Goal: Task Accomplishment & Management: Use online tool/utility

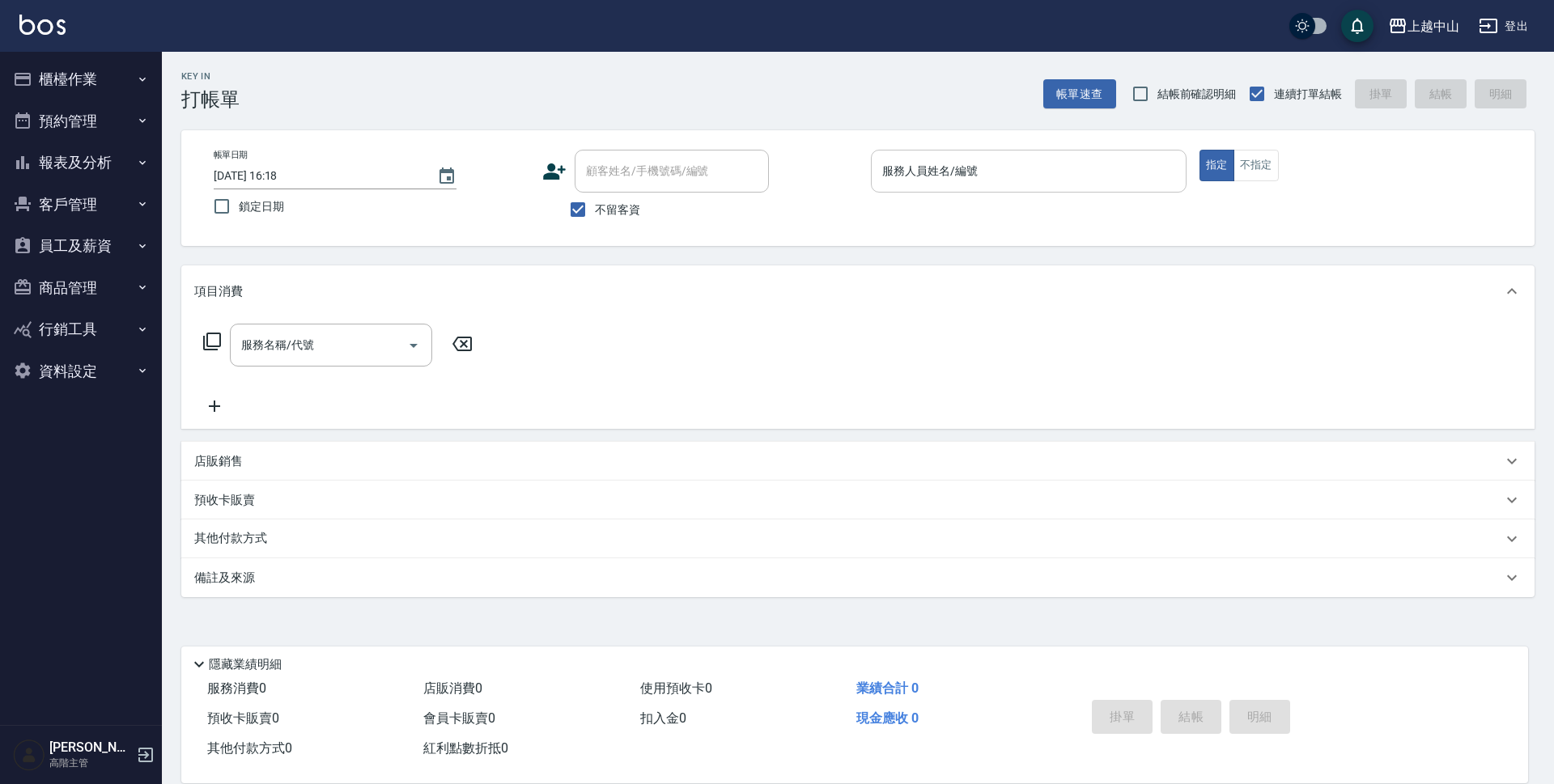
click at [1041, 165] on input "服務人員姓名/編號" at bounding box center [1029, 171] width 301 height 28
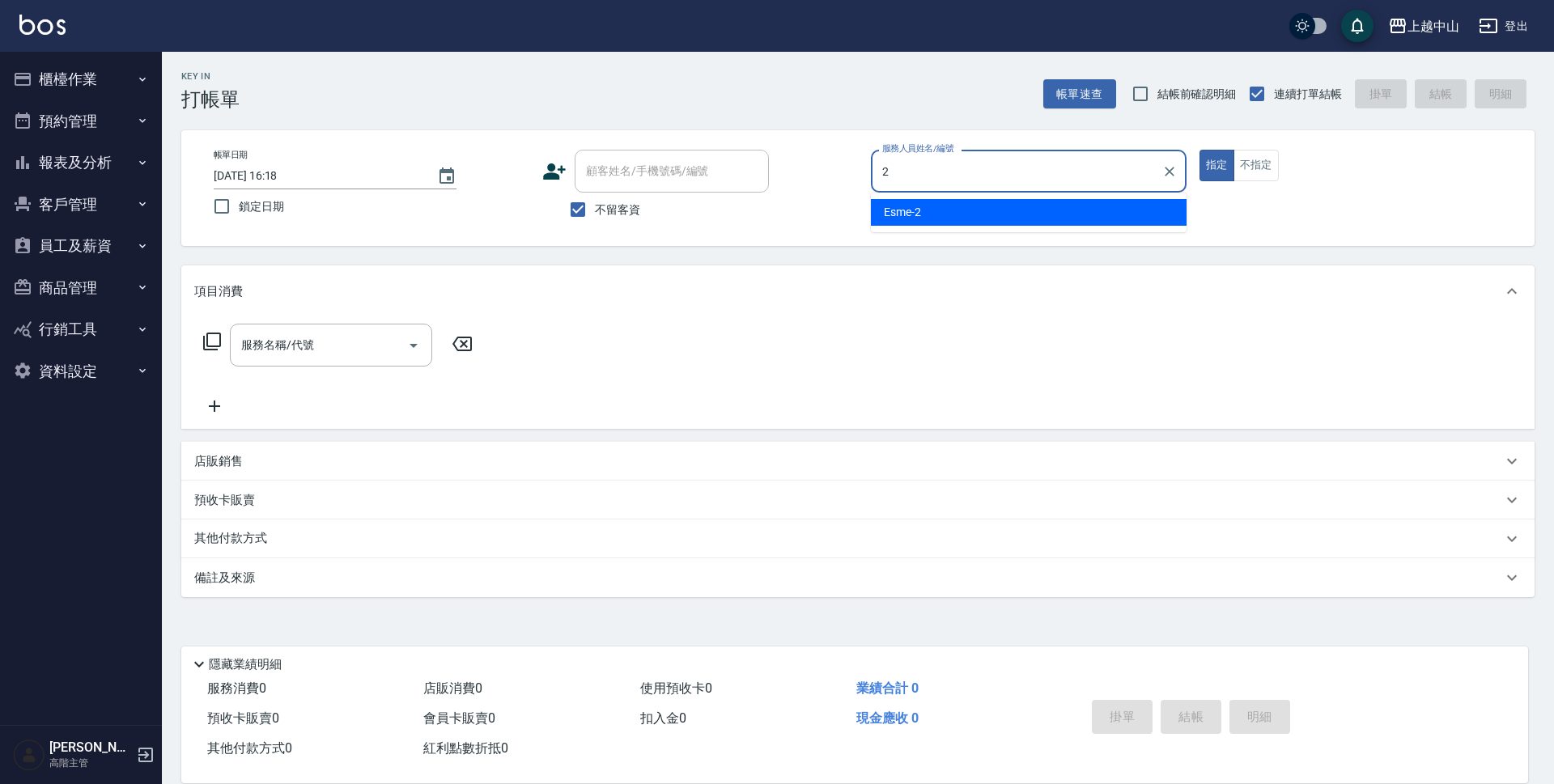
type input "Esme-2"
type button "true"
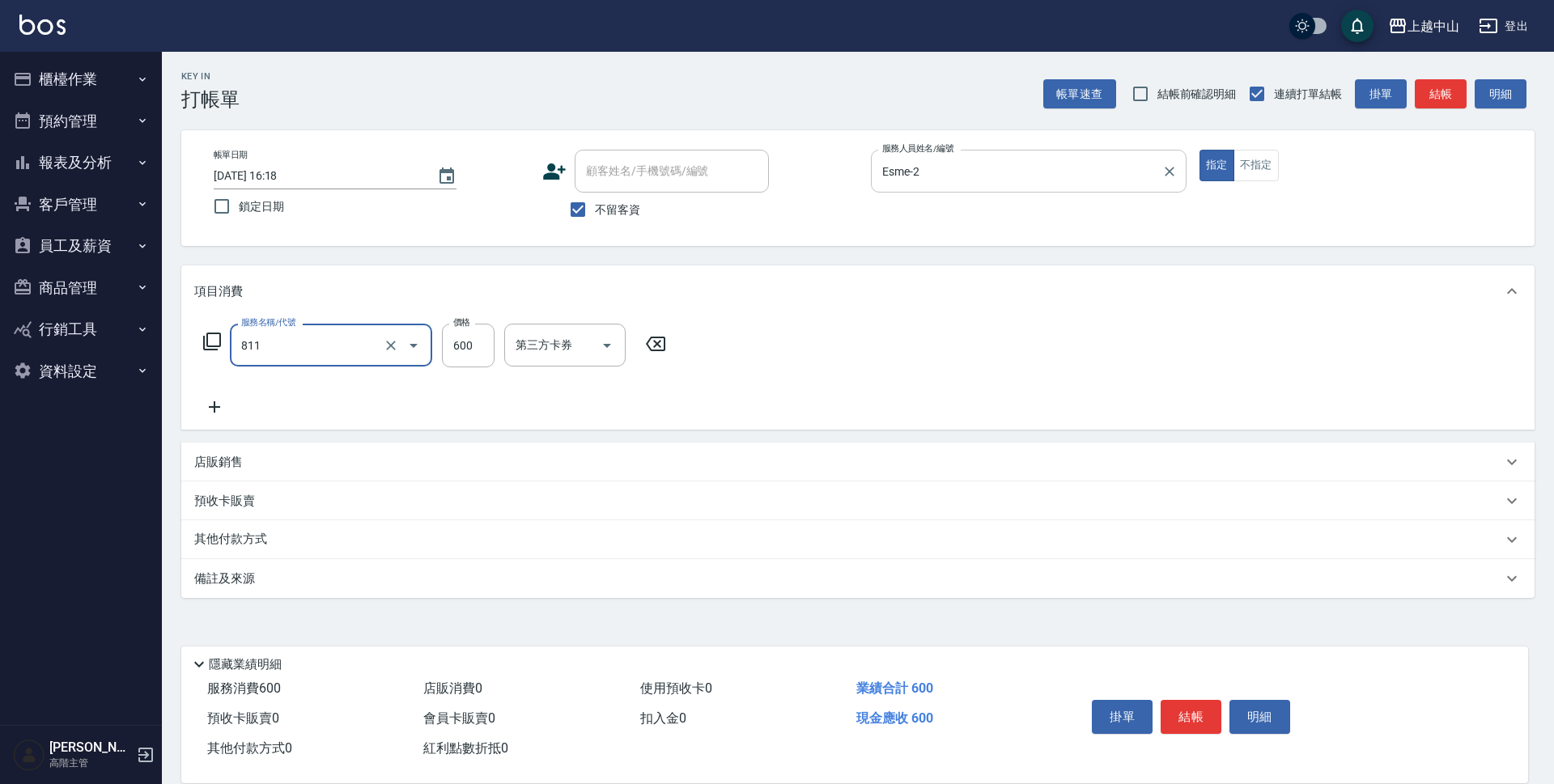
type input "洗+剪(811)"
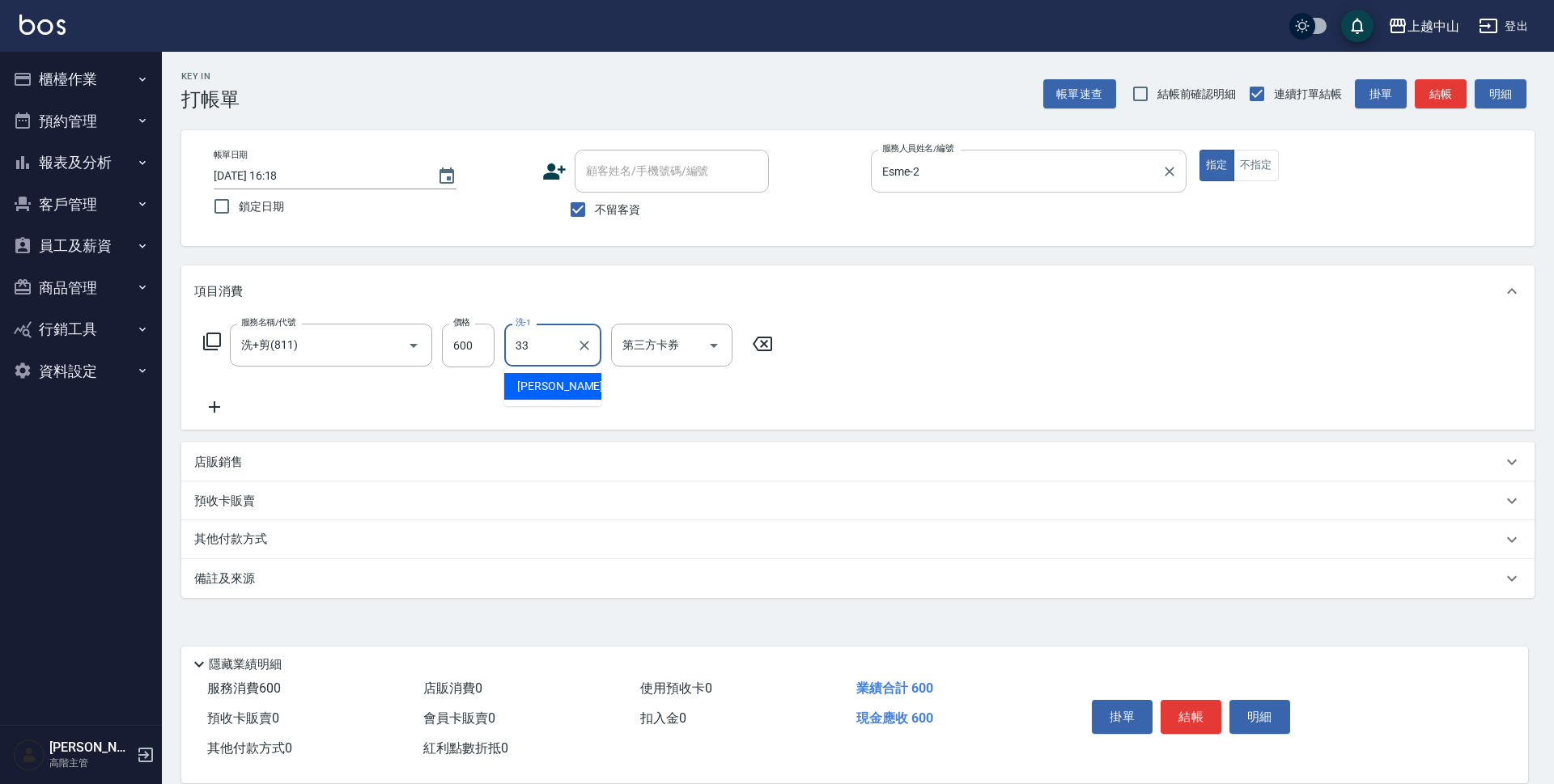
type input "[PERSON_NAME]-33"
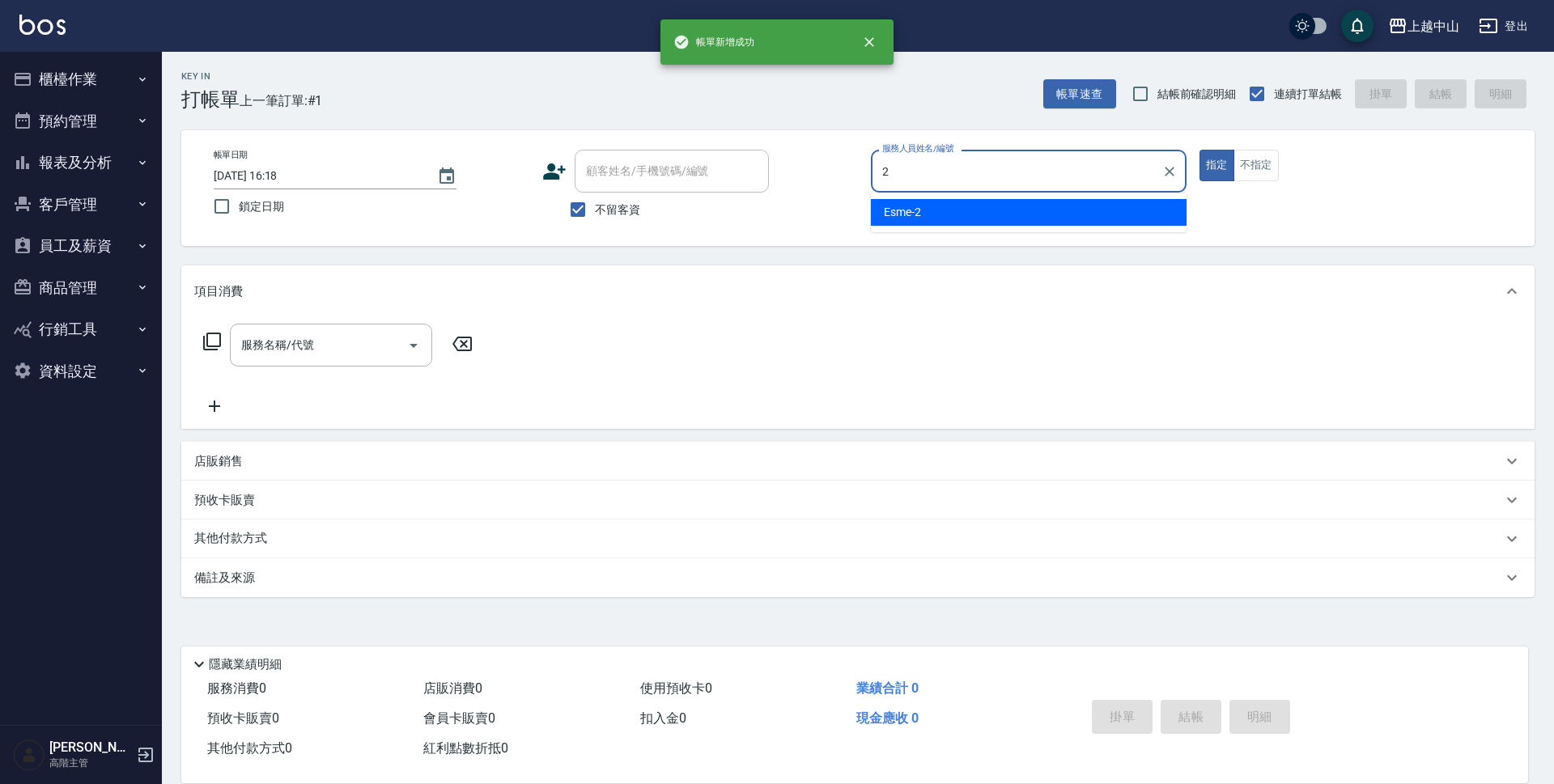
type input "Esme-2"
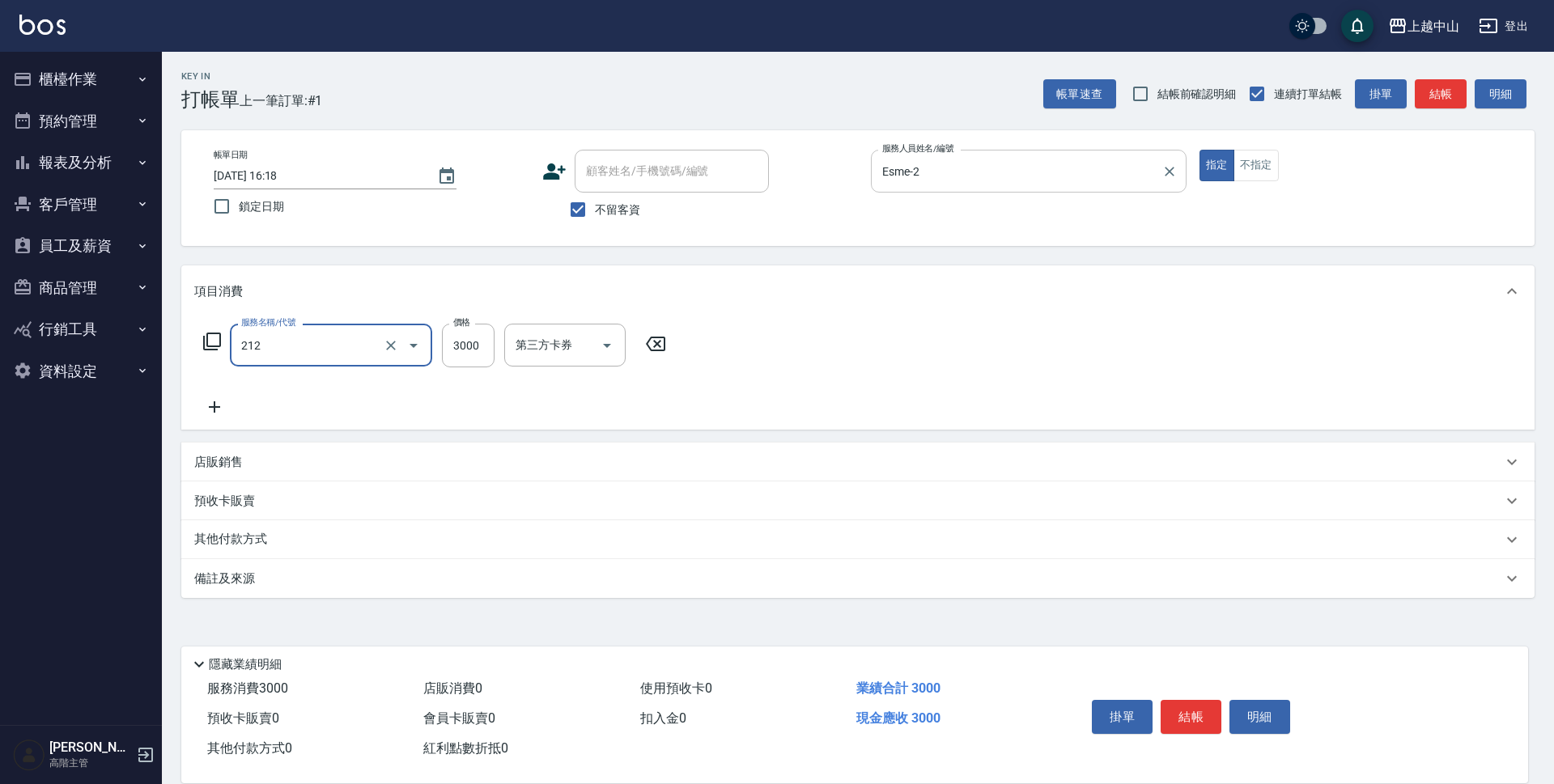
type input "溫朔燙髮3000(212)"
type input "3499"
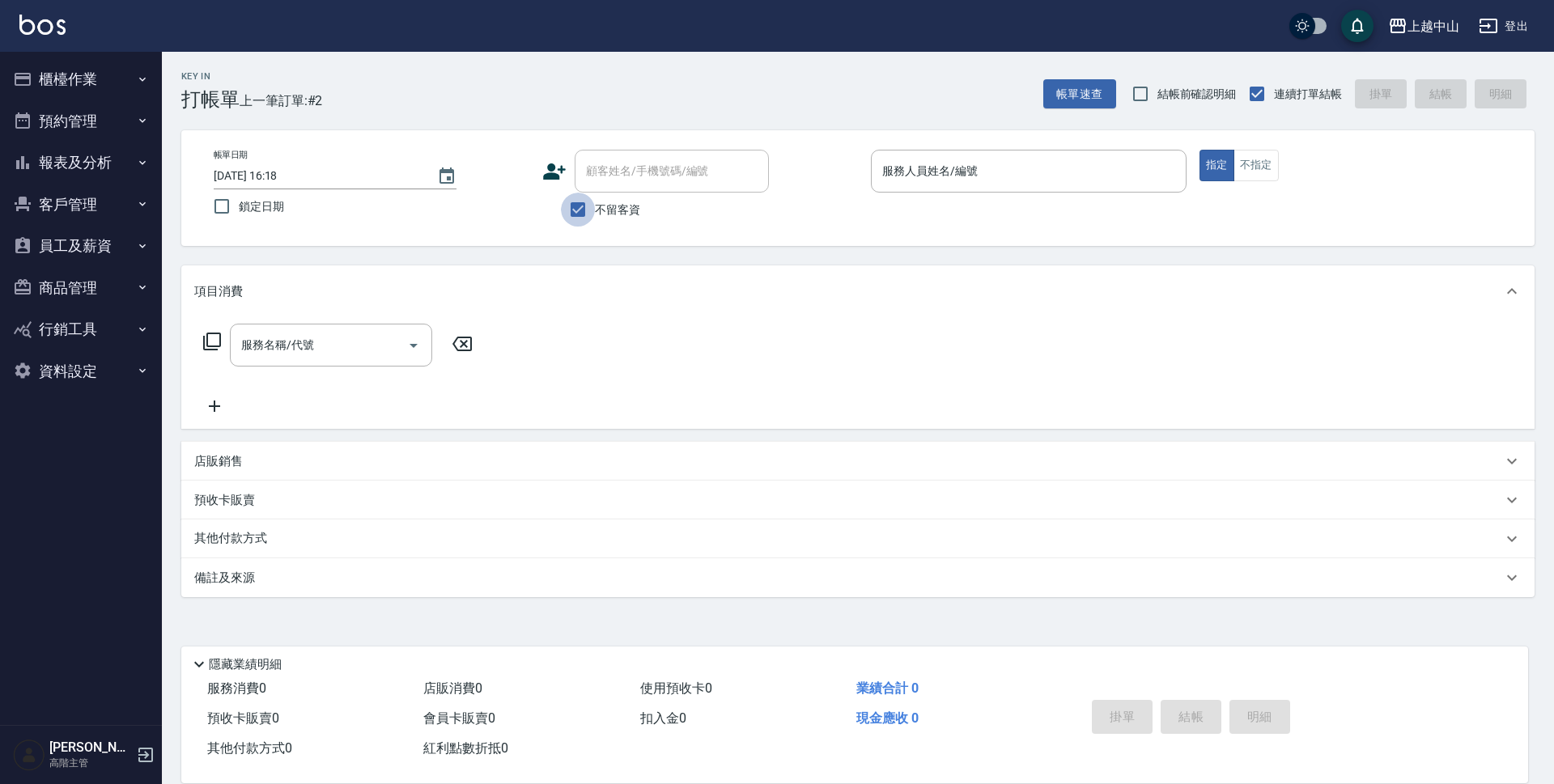
drag, startPoint x: 587, startPoint y: 213, endPoint x: 635, endPoint y: 164, distance: 68.6
click at [587, 212] on input "不留客資" at bounding box center [578, 209] width 34 height 34
checkbox input "false"
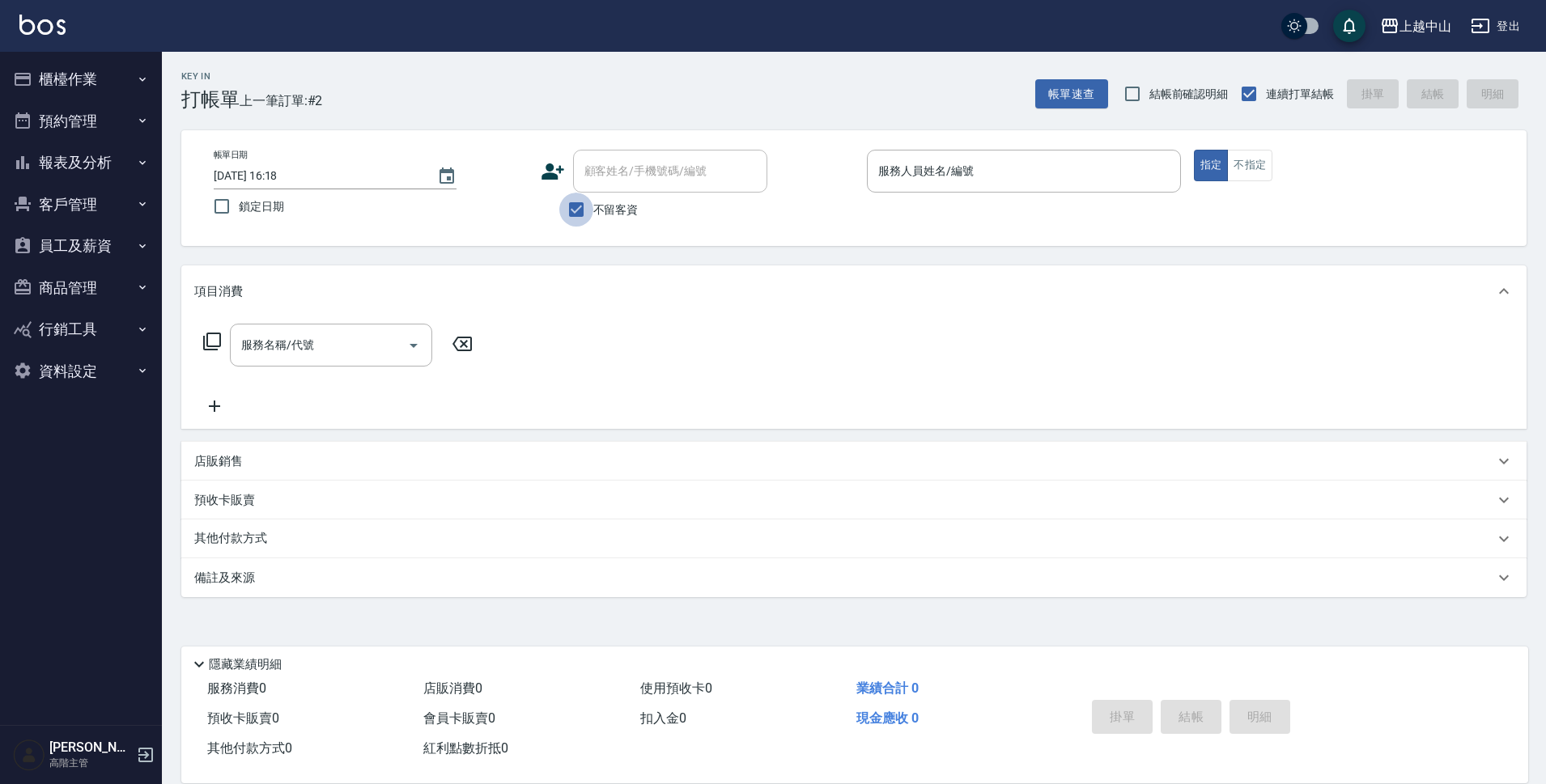
click at [639, 163] on div "顧客姓名/手機號碼/編號 顧客姓名/手機號碼/編號" at bounding box center [670, 171] width 194 height 43
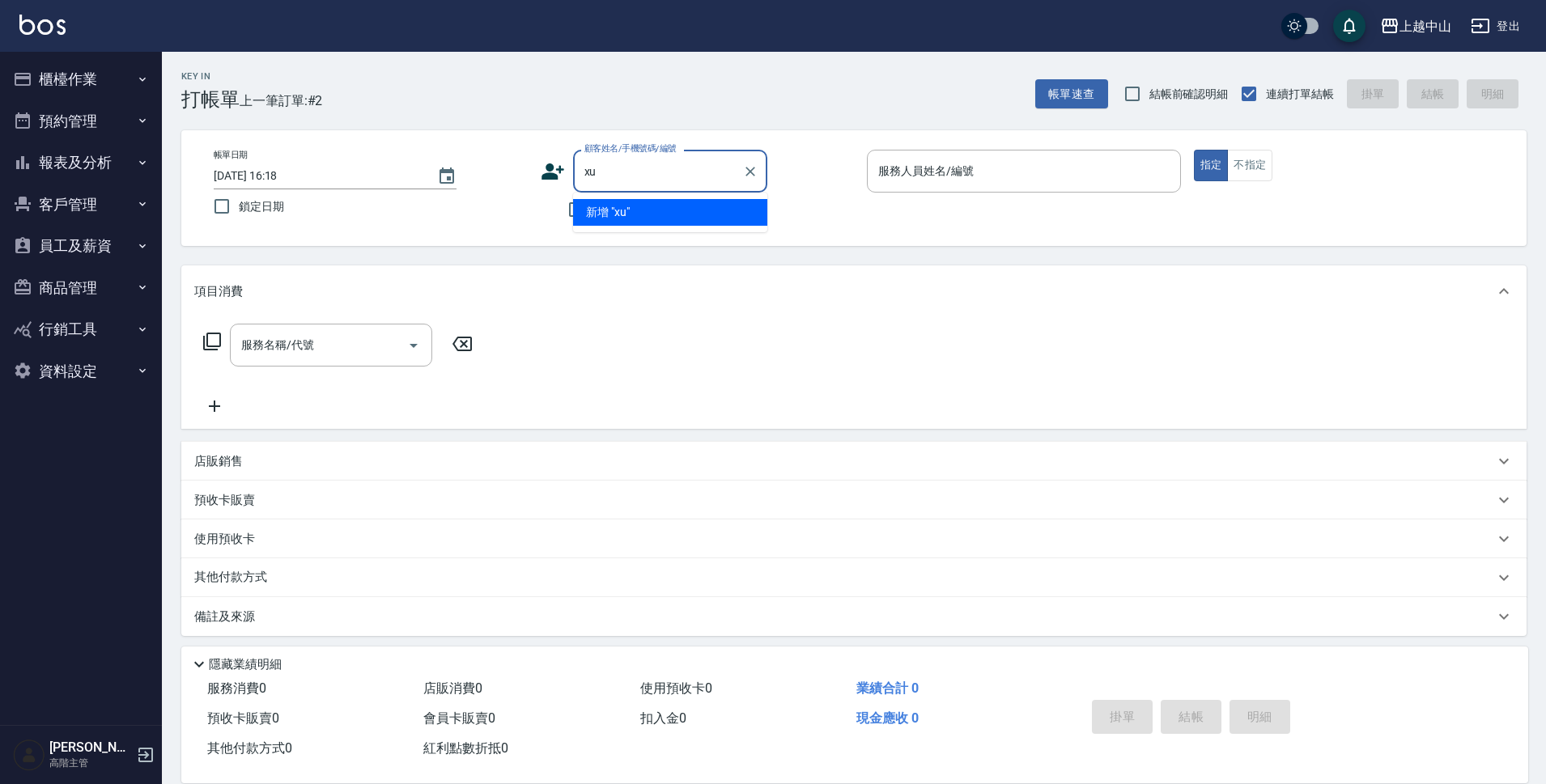
type input "x"
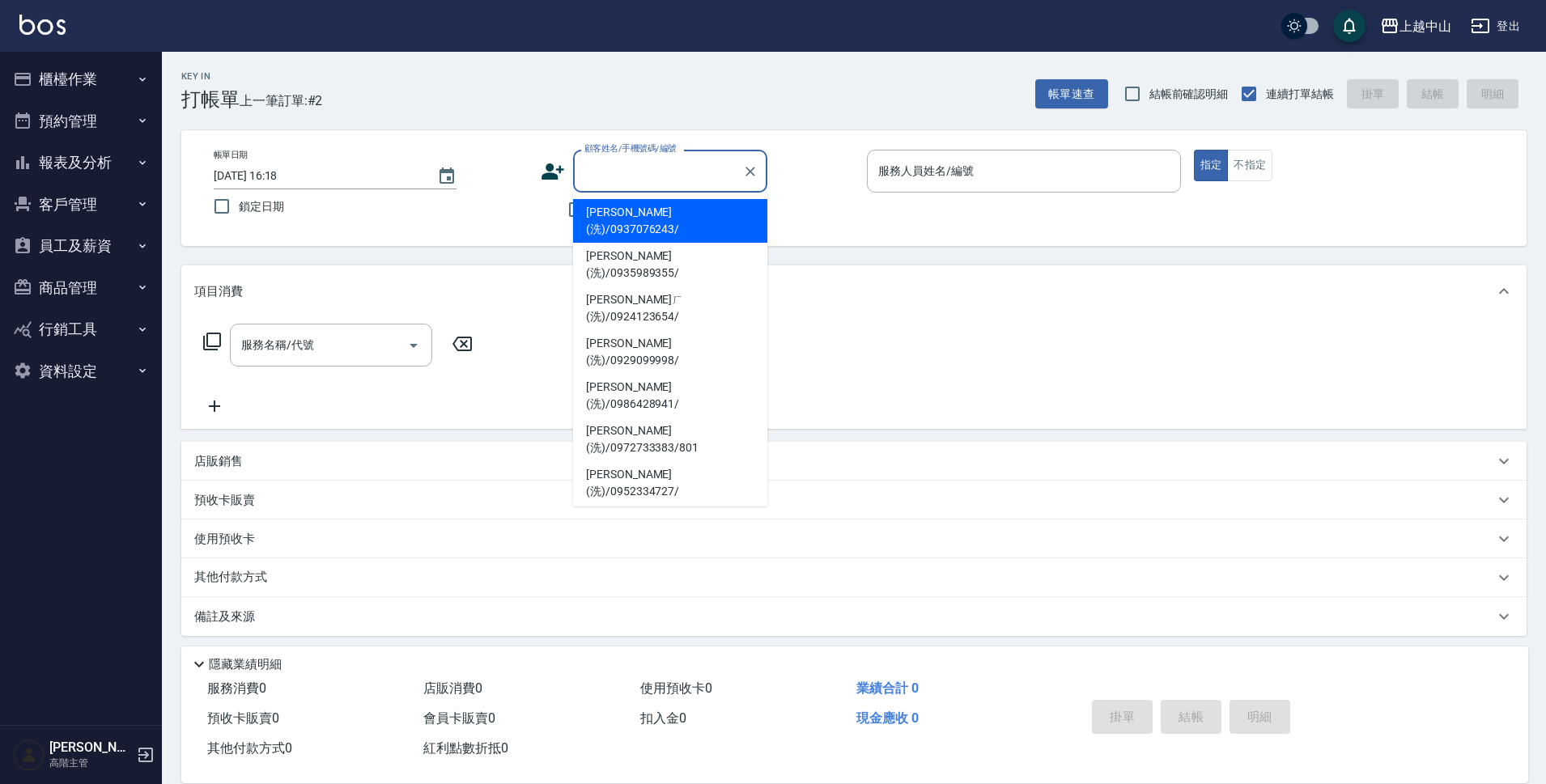
type input "＿"
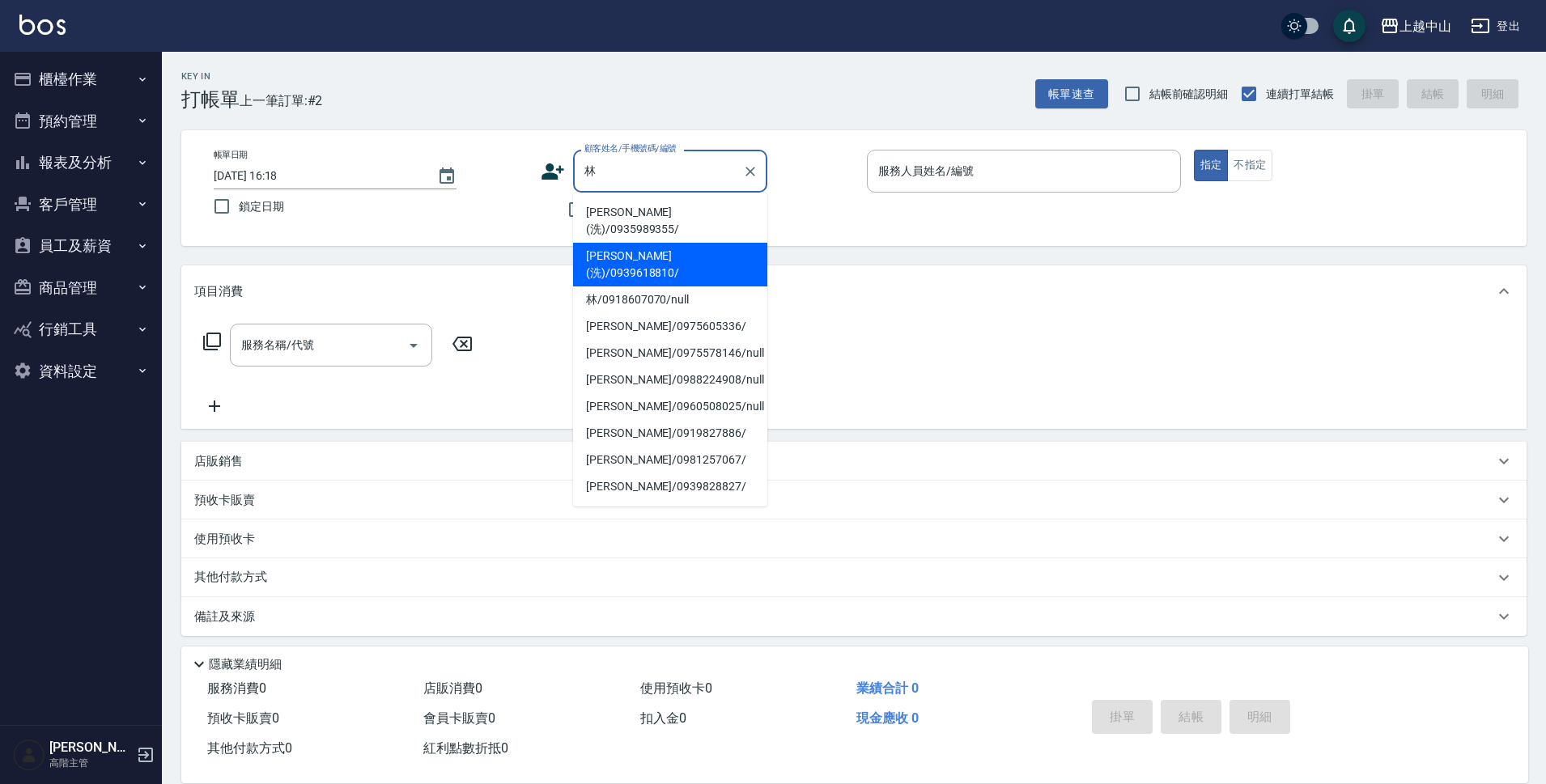
click at [663, 243] on li "[PERSON_NAME](洗)/0939618810/" at bounding box center [670, 264] width 194 height 43
type input "[PERSON_NAME](洗)/0939618810/"
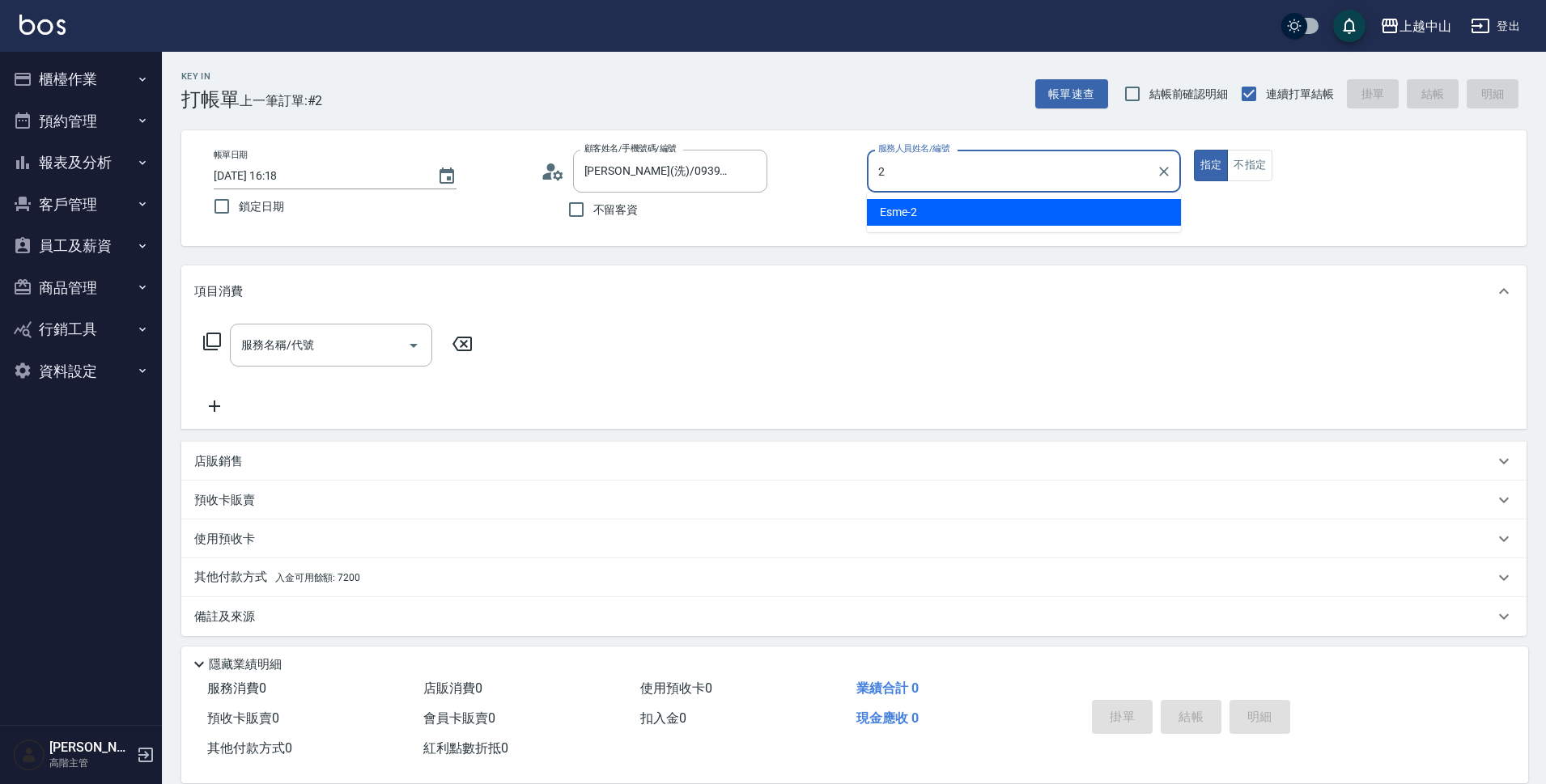
type input "Esme-2"
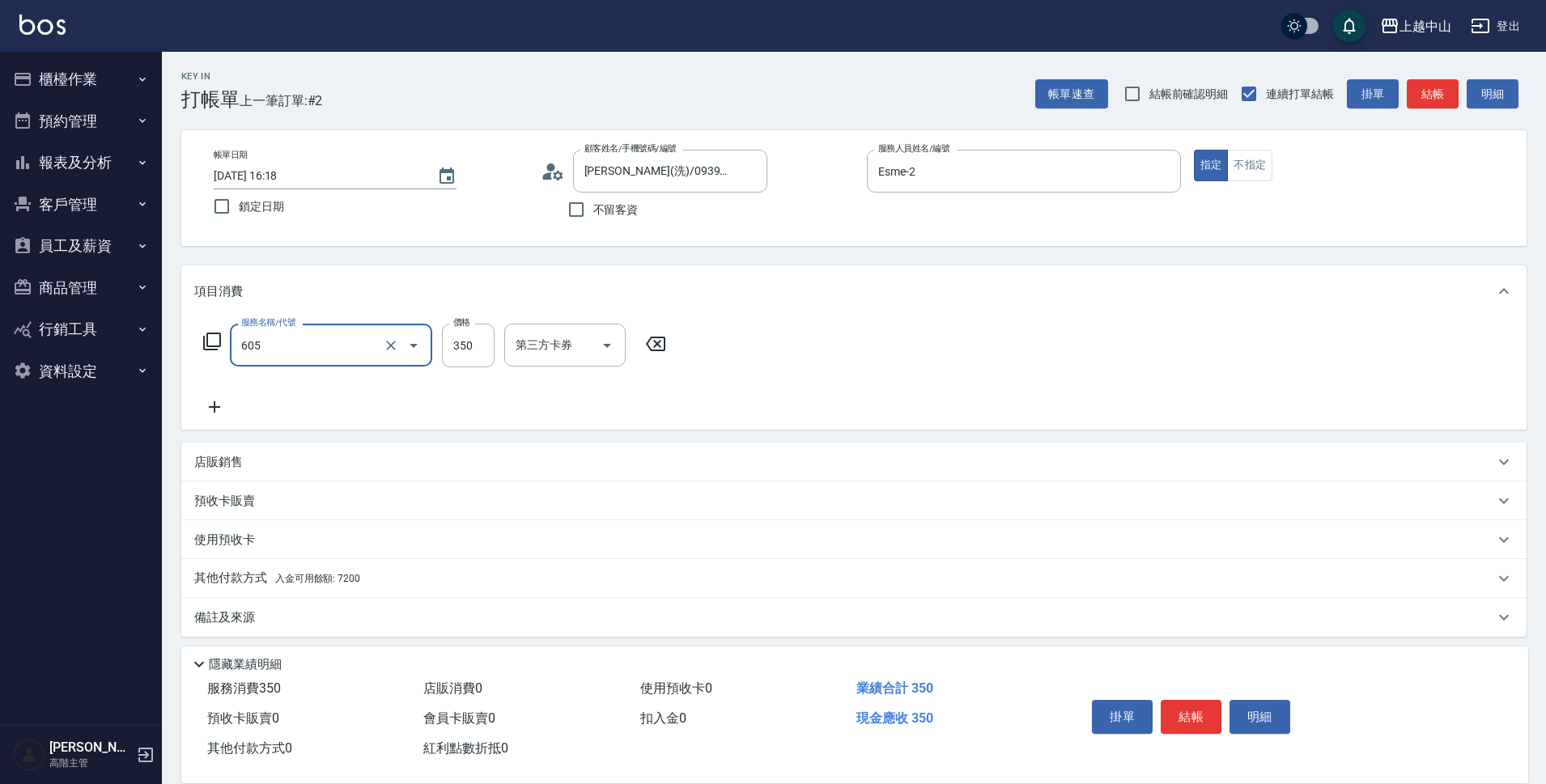
type input "洗髮 (女)(605)"
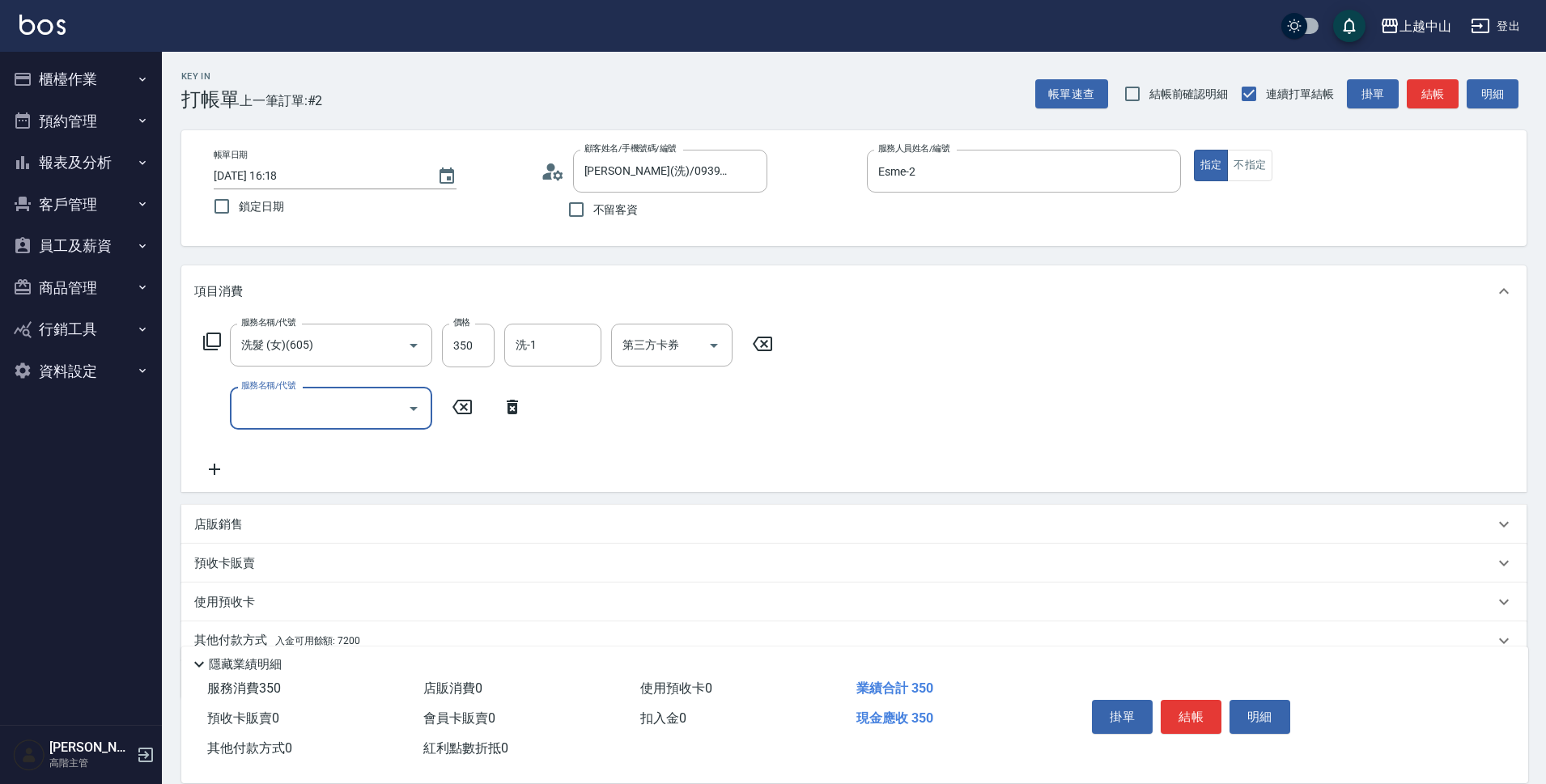
scroll to position [70, 0]
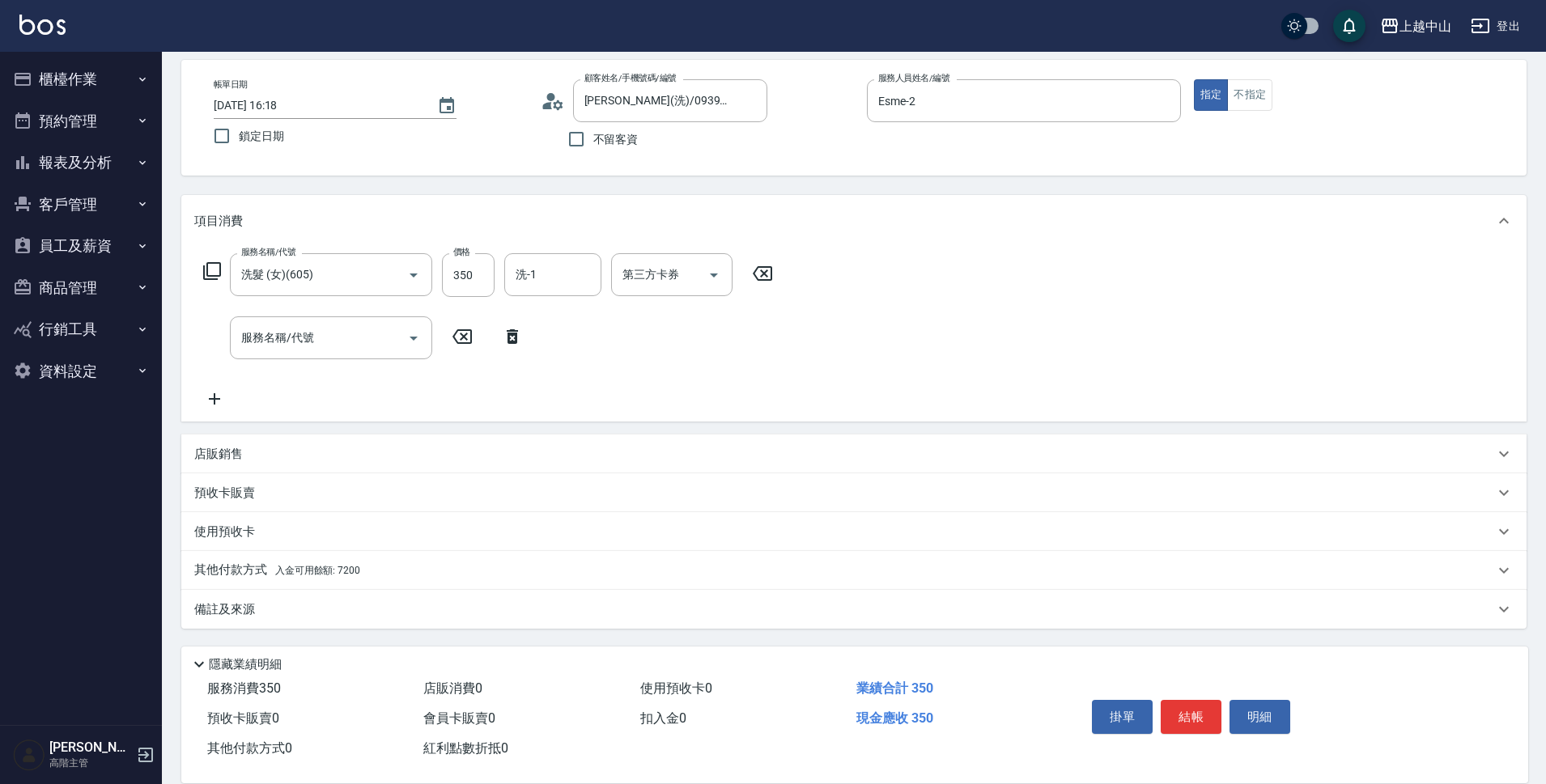
drag, startPoint x: 526, startPoint y: 577, endPoint x: 883, endPoint y: 493, distance: 366.7
click at [527, 577] on div "其他付款方式 入金可用餘額: 7200" at bounding box center [844, 570] width 1300 height 18
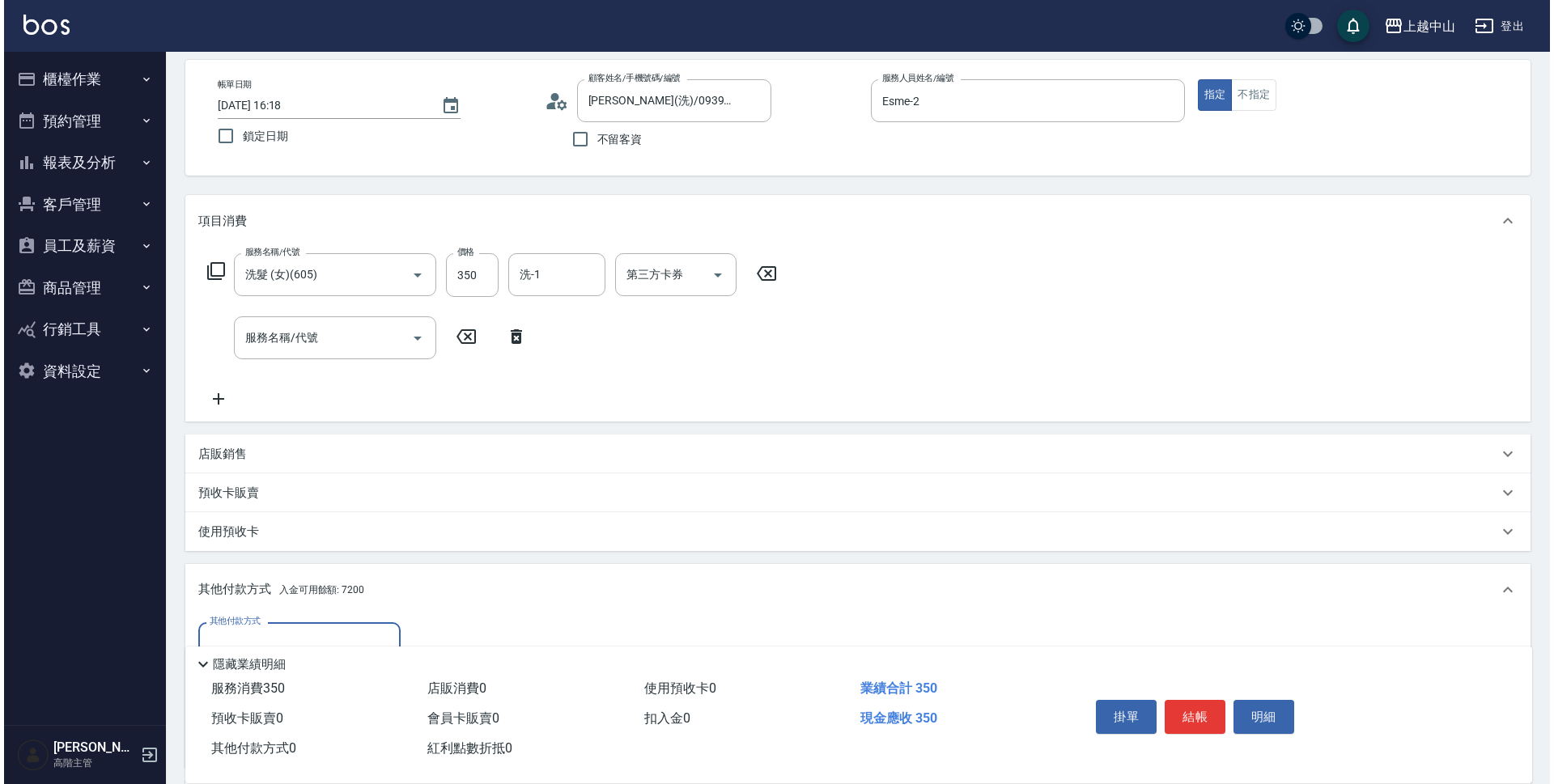
scroll to position [249, 0]
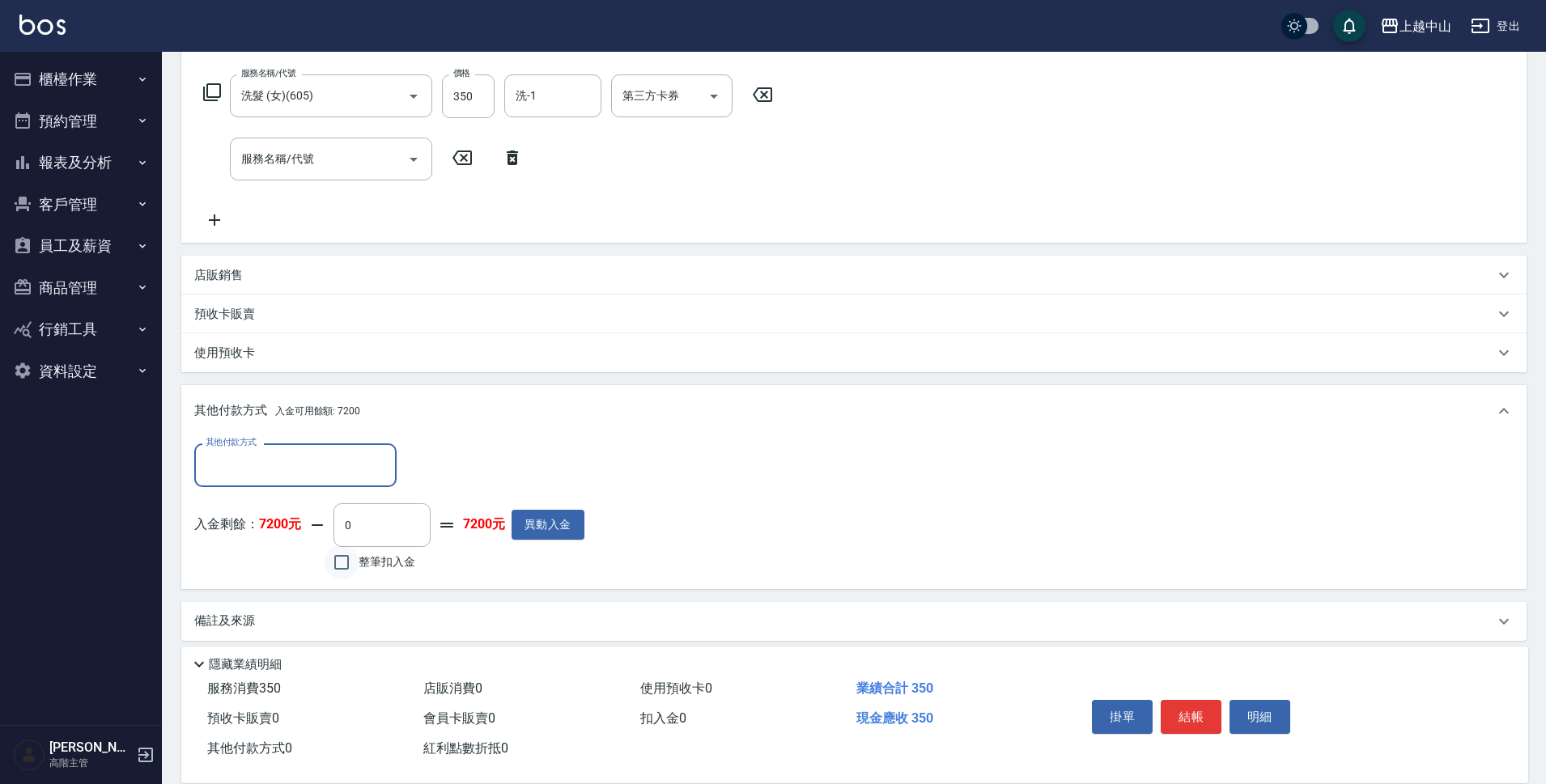
click at [349, 558] on input "整筆扣入金" at bounding box center [342, 562] width 34 height 34
checkbox input "true"
type input "350"
click at [1259, 704] on button "明細" at bounding box center [1259, 717] width 60 height 34
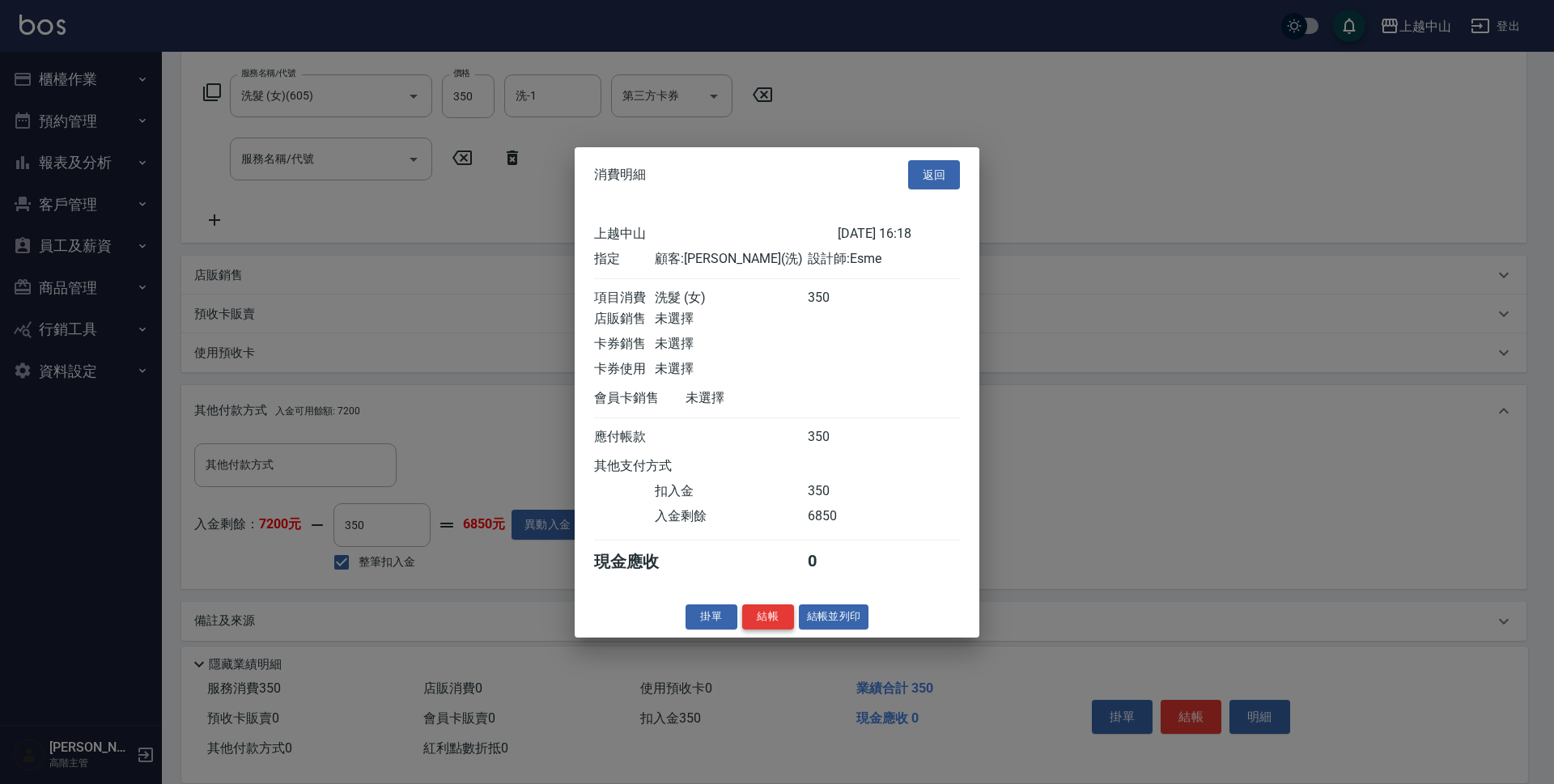
click at [770, 628] on button "結帳" at bounding box center [767, 617] width 51 height 25
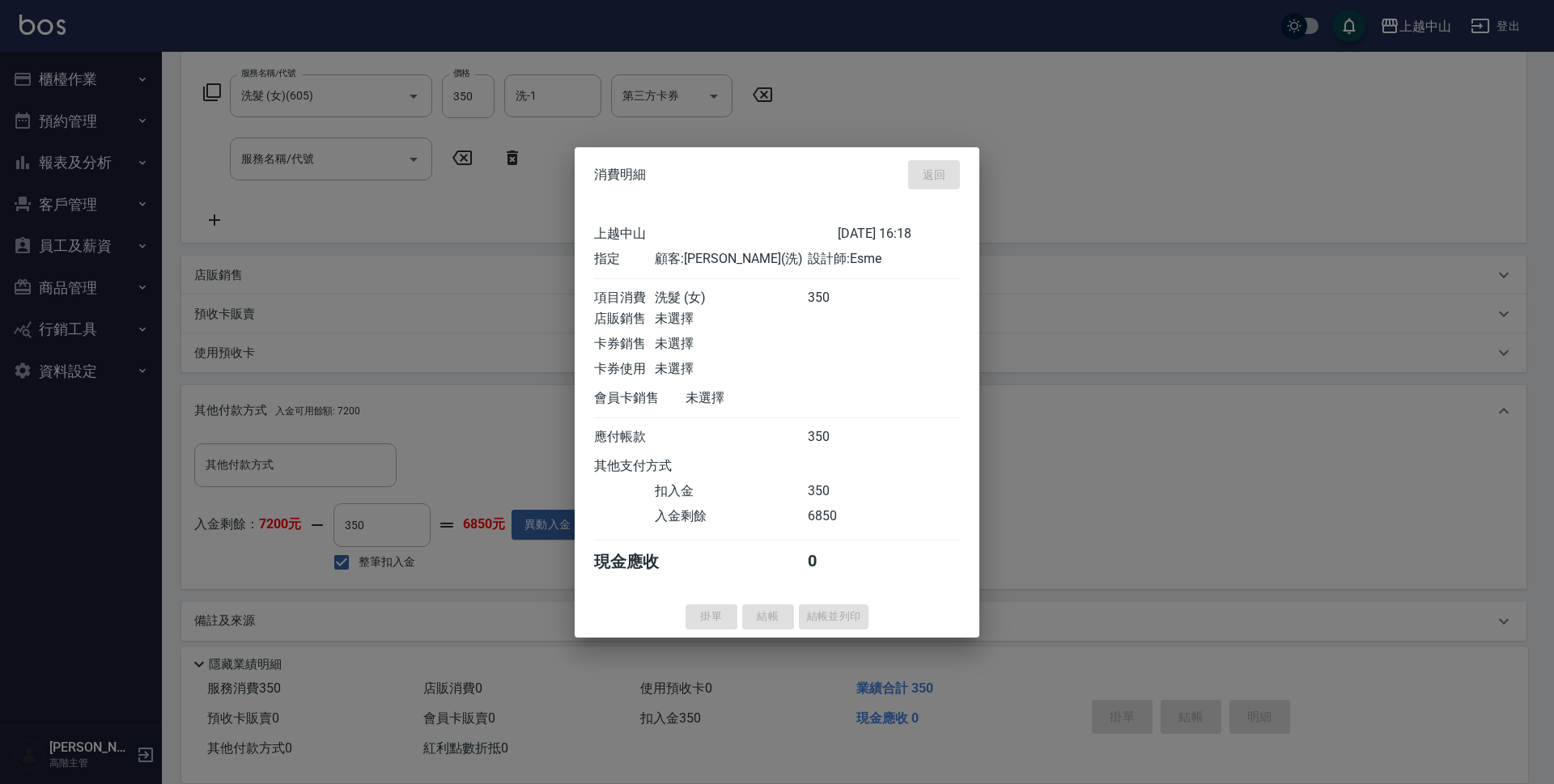
type input "[DATE] 16:19"
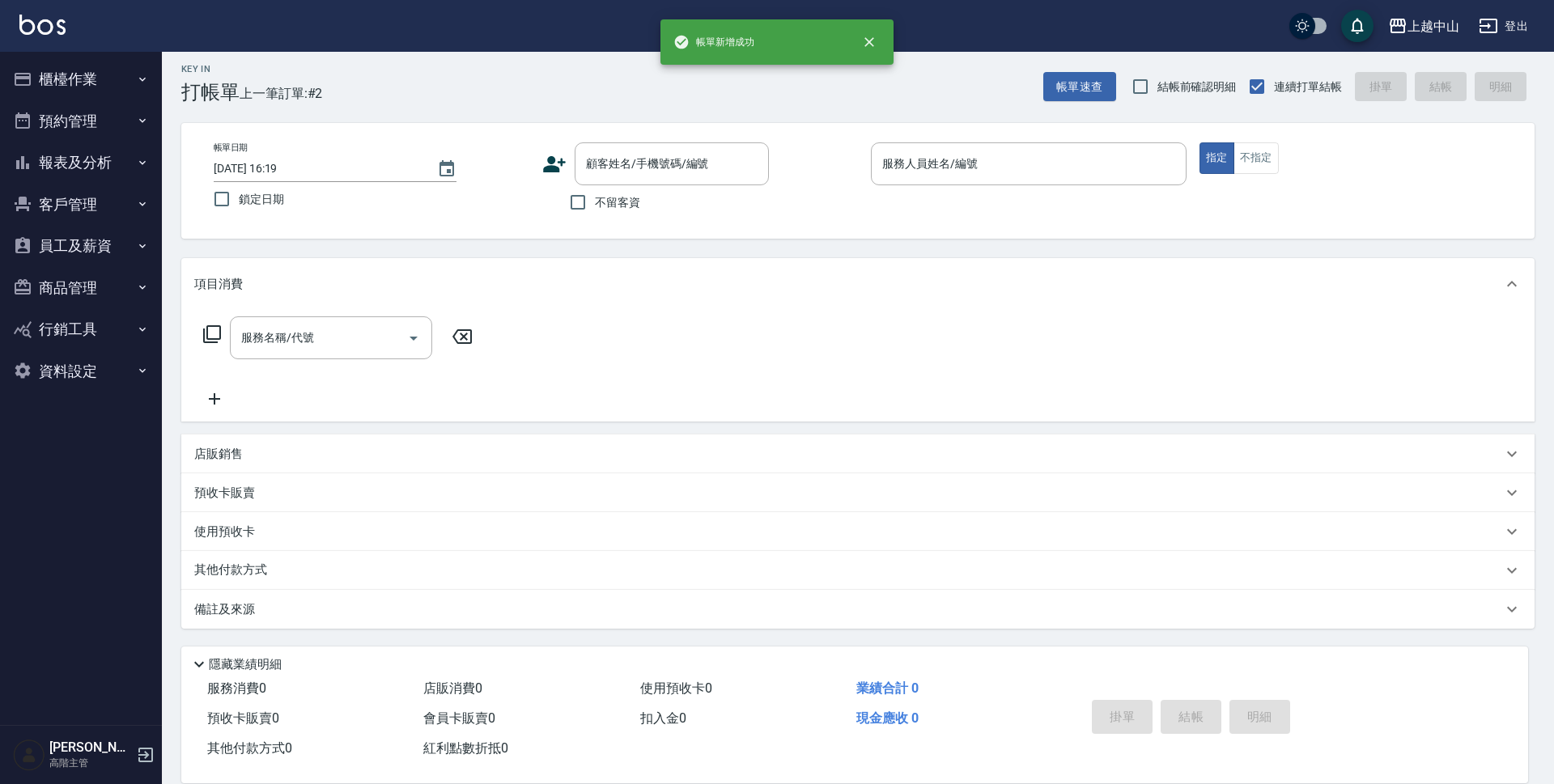
scroll to position [0, 0]
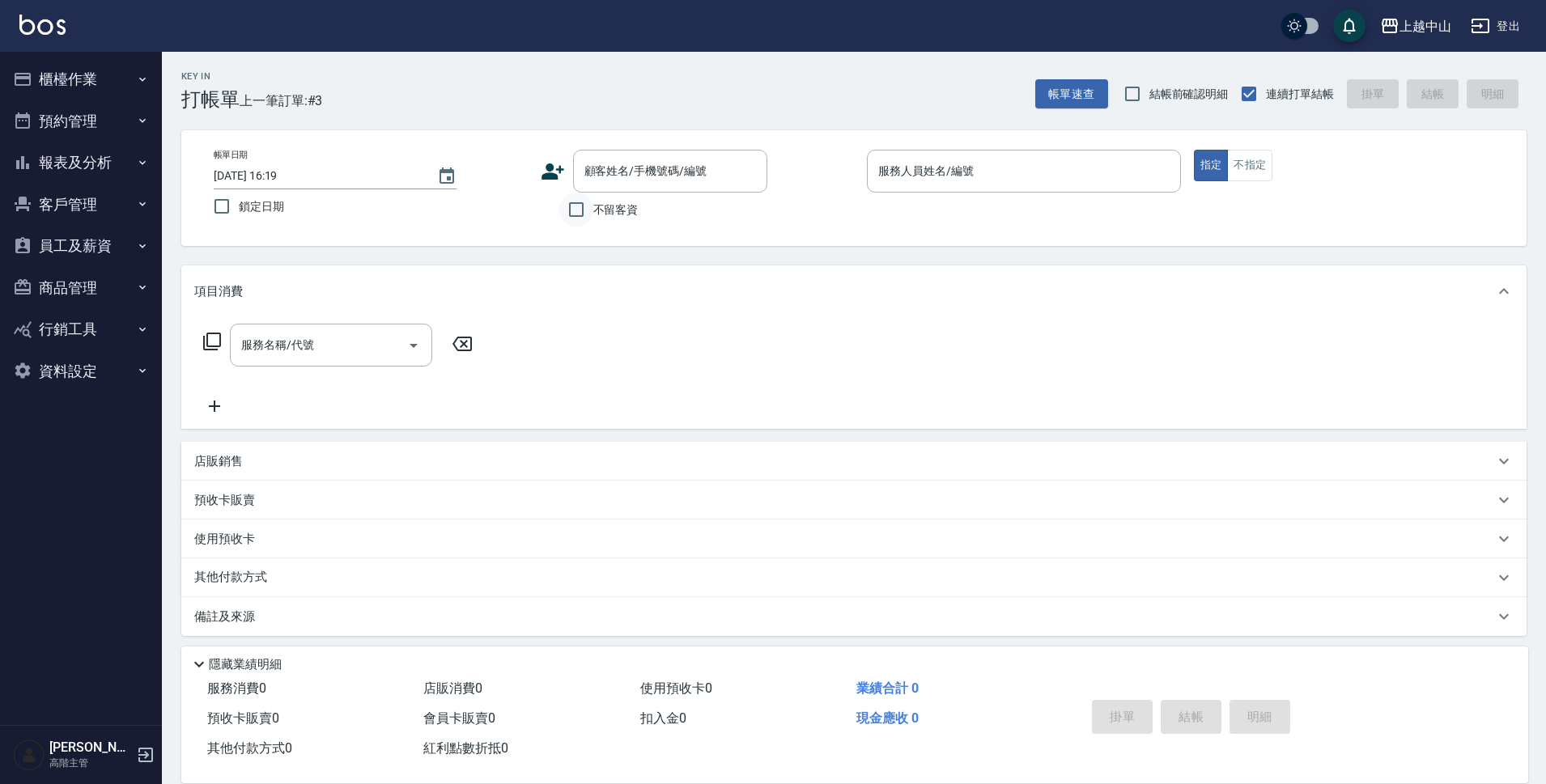
click at [579, 219] on input "不留客資" at bounding box center [577, 209] width 34 height 34
checkbox input "true"
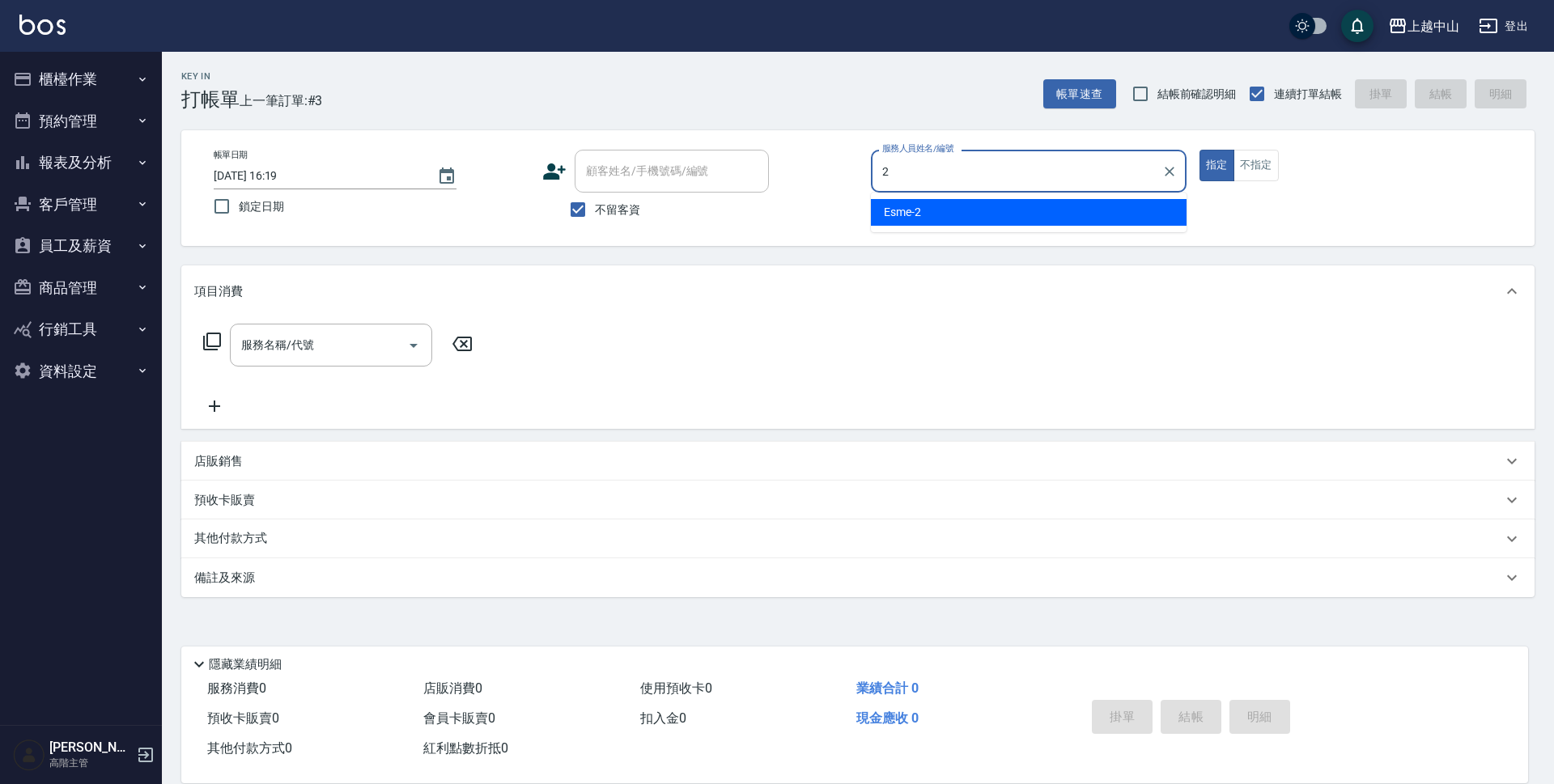
type input "Esme-2"
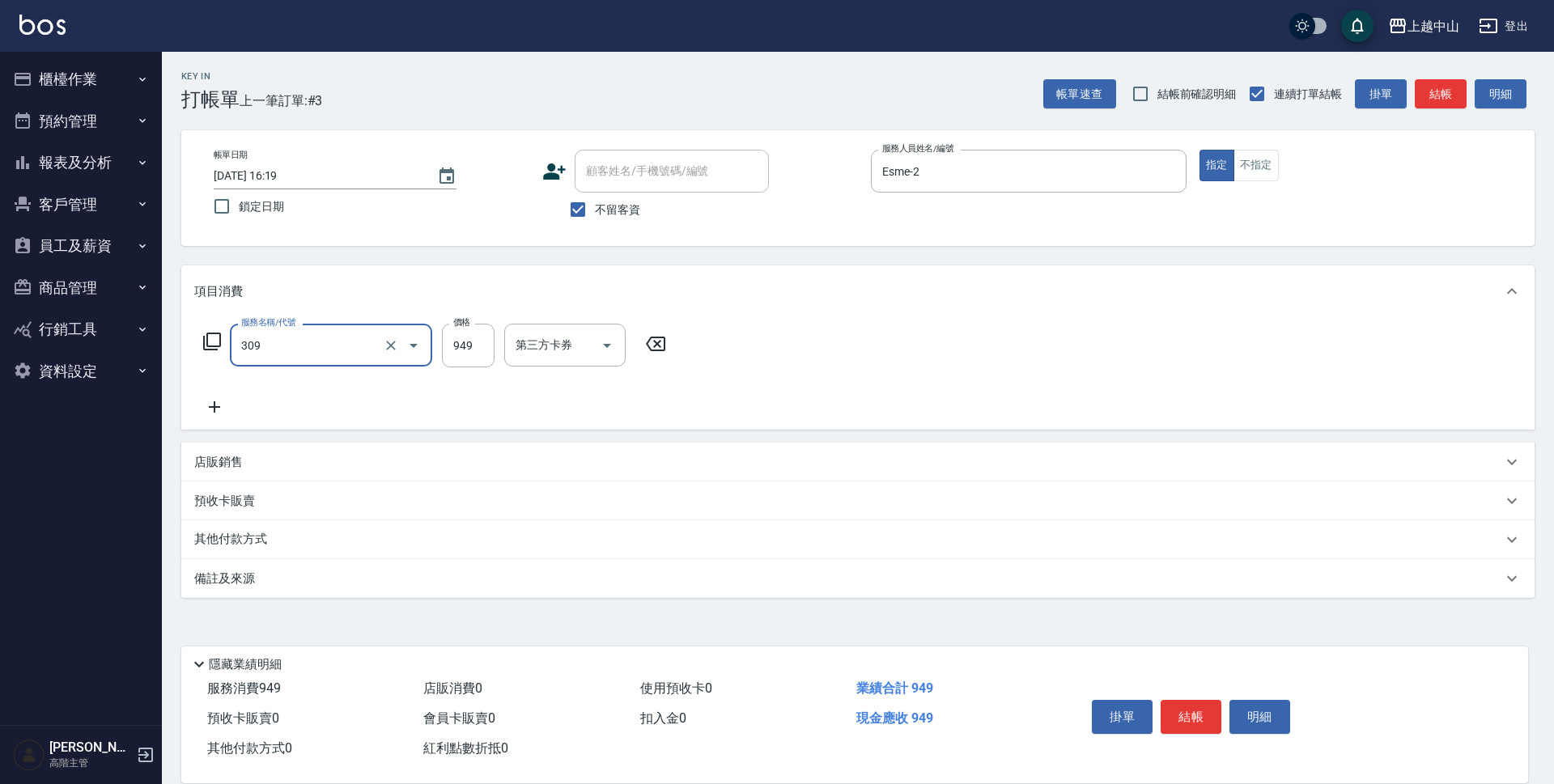
type input "森精萃舒壓調理髮浴(309)"
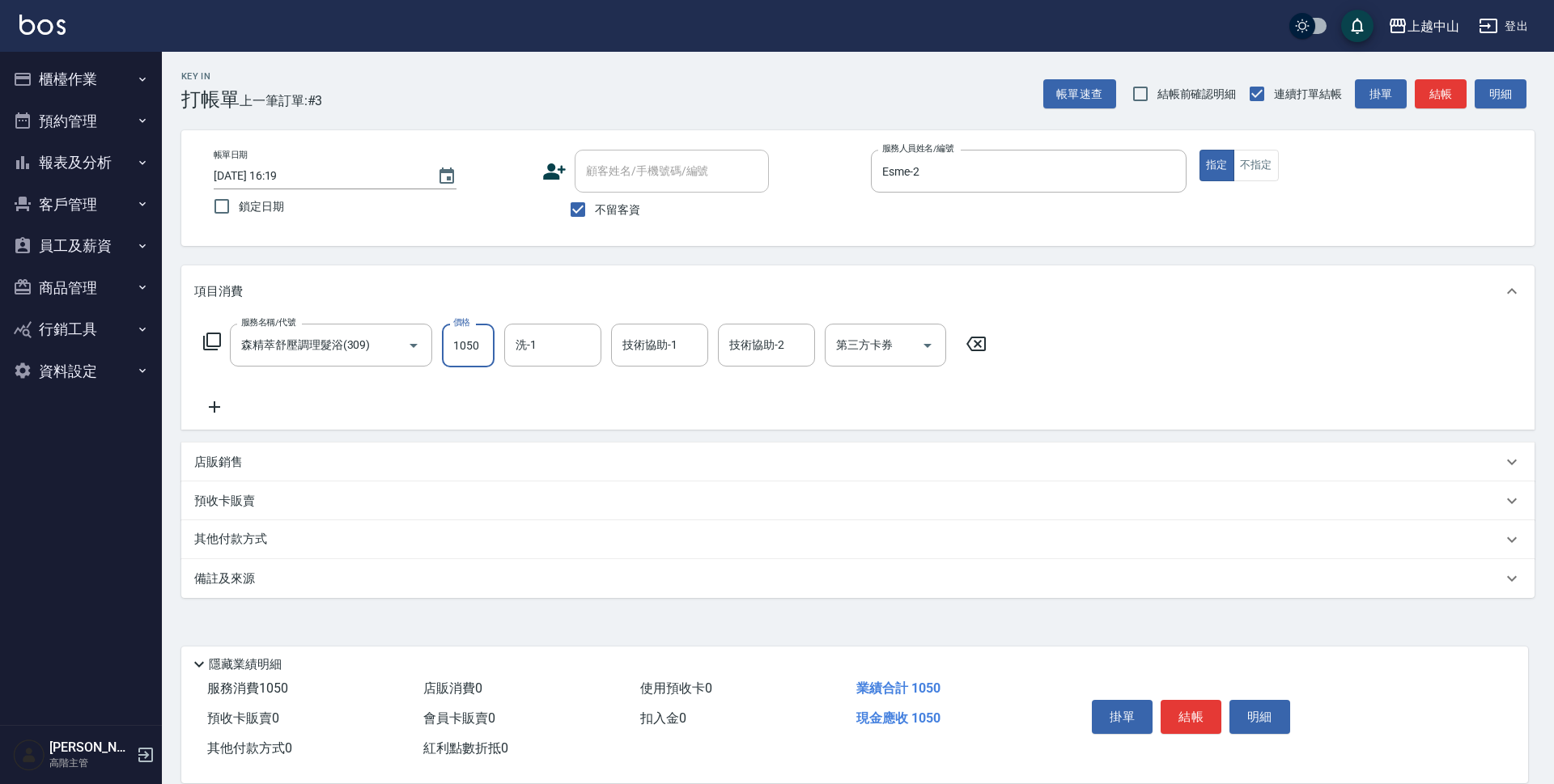
type input "1050"
